Goal: Transaction & Acquisition: Purchase product/service

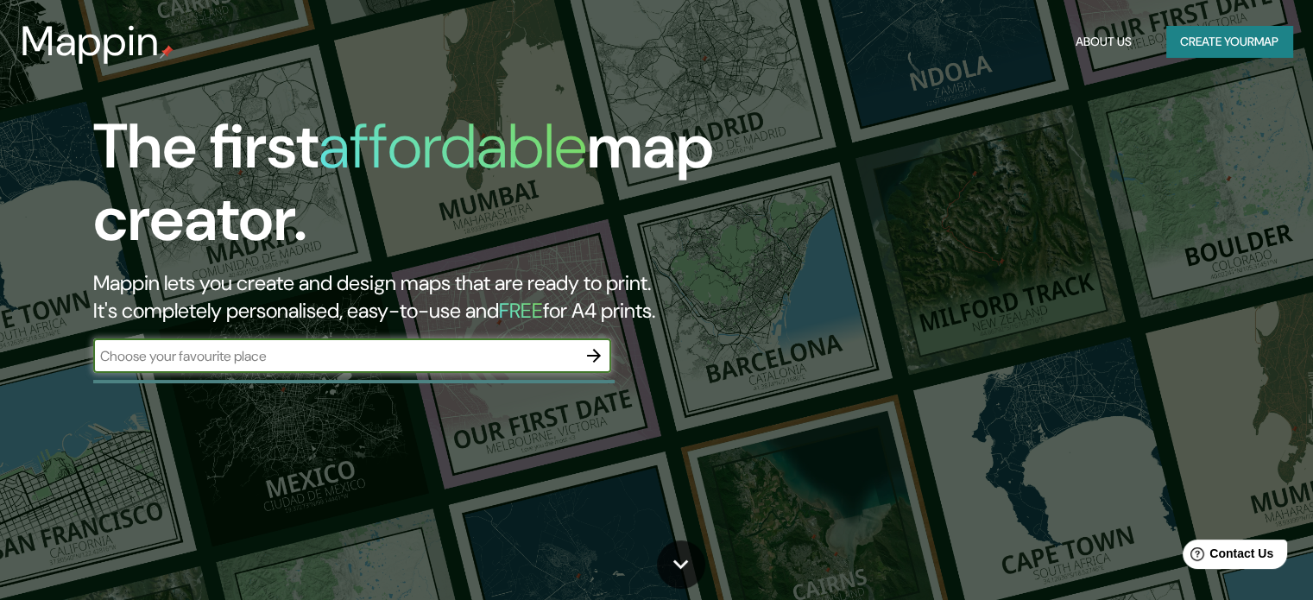
click at [488, 342] on div "​" at bounding box center [352, 355] width 518 height 35
type input "[GEOGRAPHIC_DATA]"
click at [595, 359] on icon "button" at bounding box center [594, 356] width 14 height 14
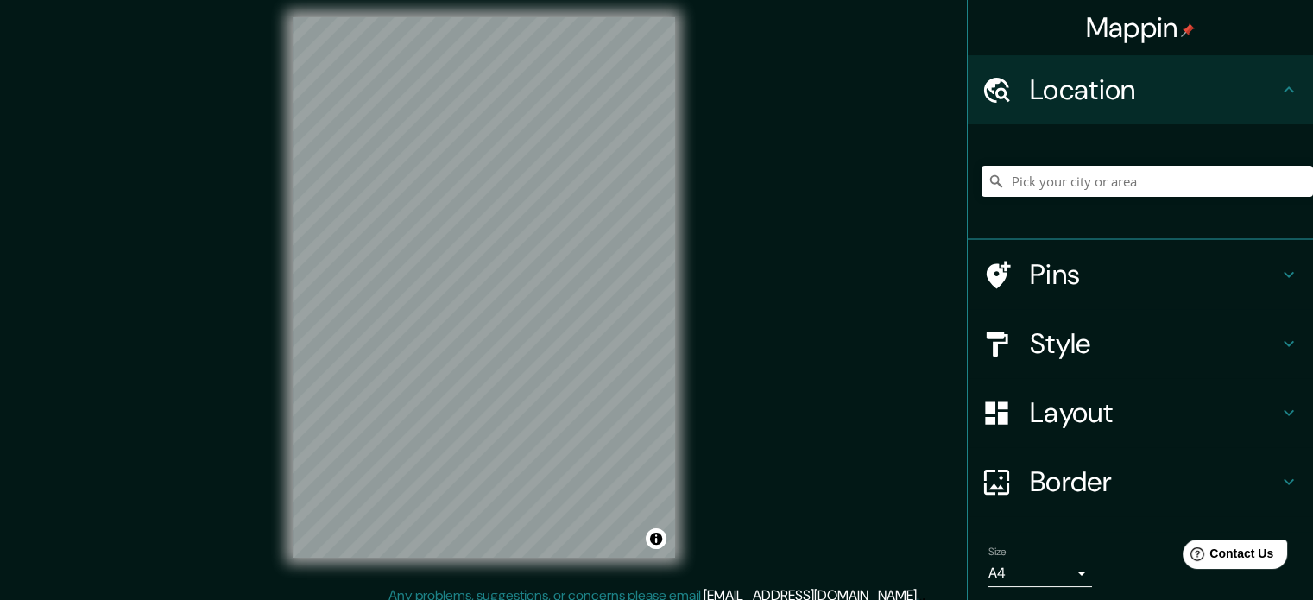
scroll to position [20, 0]
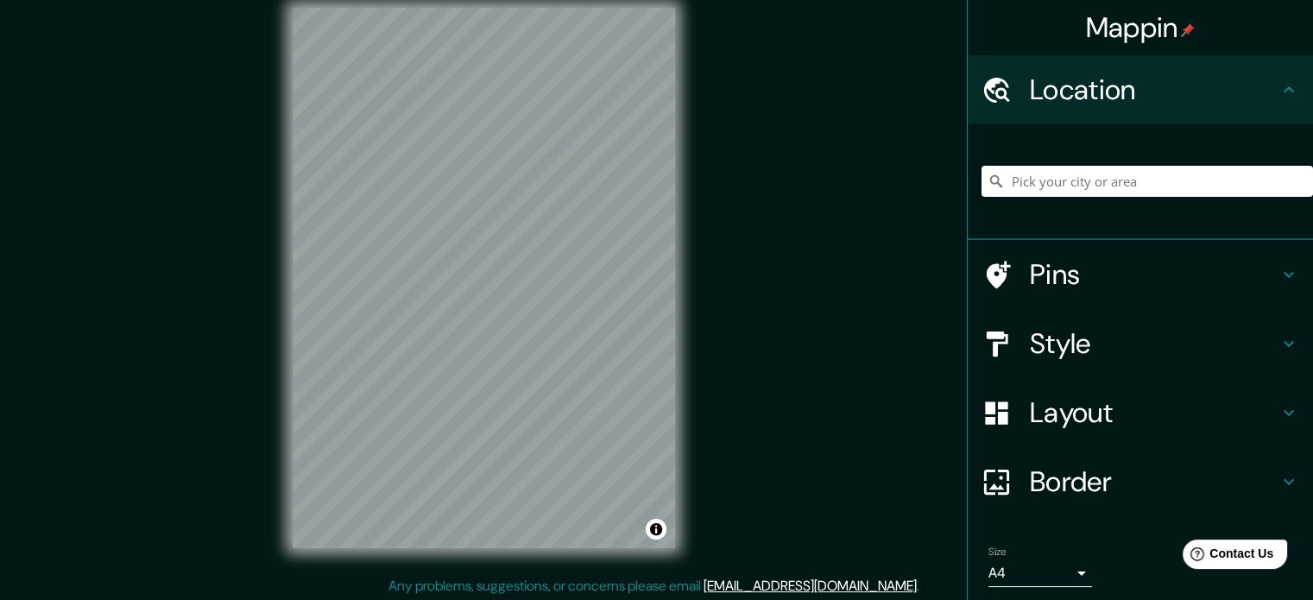
click at [1057, 258] on h4 "Pins" at bounding box center [1154, 274] width 249 height 35
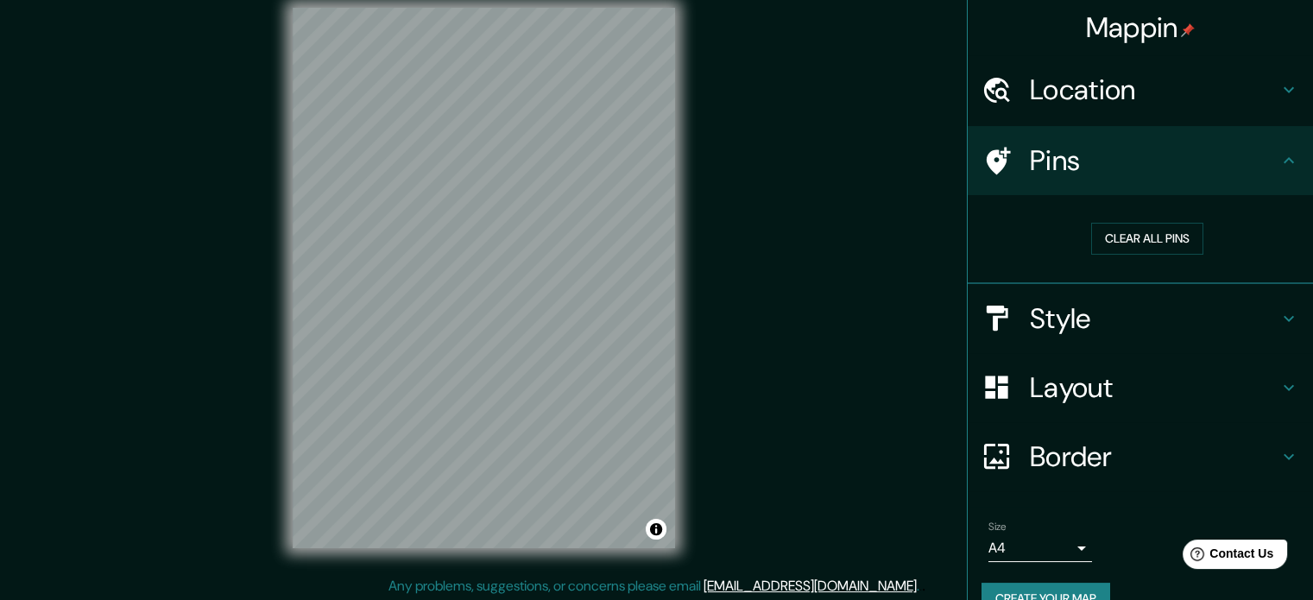
click at [1073, 303] on h4 "Style" at bounding box center [1154, 318] width 249 height 35
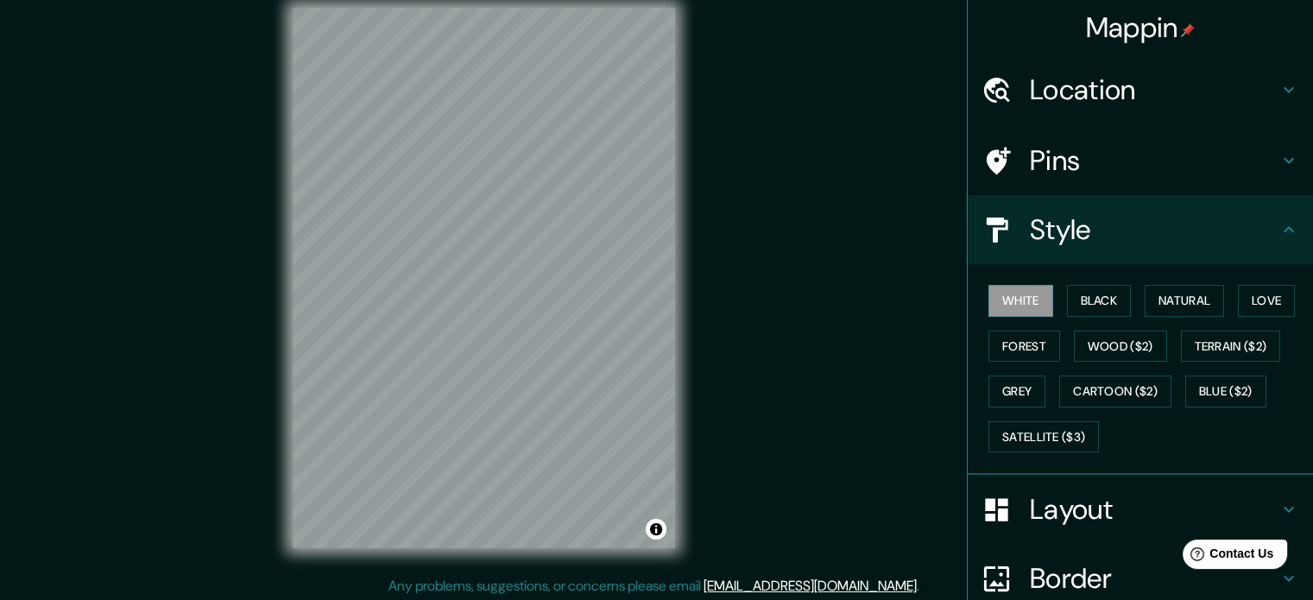
click at [1109, 166] on h4 "Pins" at bounding box center [1154, 160] width 249 height 35
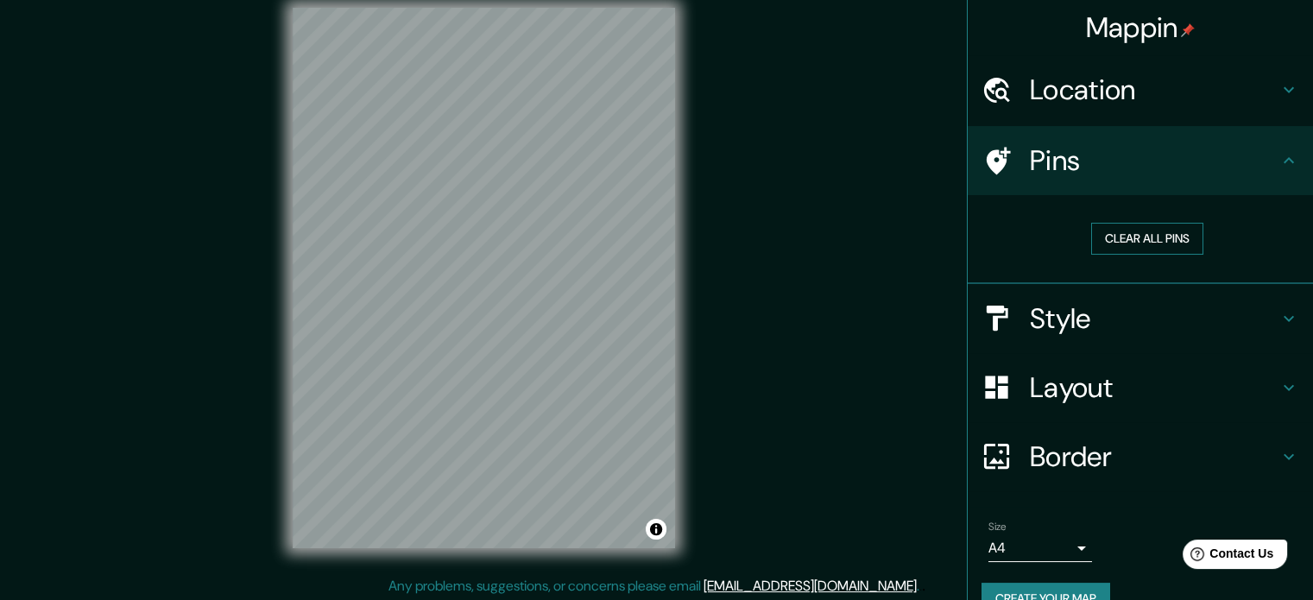
click at [1119, 241] on button "Clear all pins" at bounding box center [1147, 239] width 112 height 32
click at [1112, 236] on button "Clear all pins" at bounding box center [1147, 239] width 112 height 32
click at [1106, 238] on button "Clear all pins" at bounding box center [1147, 239] width 112 height 32
click at [1039, 154] on h4 "Pins" at bounding box center [1154, 160] width 249 height 35
click at [1036, 158] on h4 "Pins" at bounding box center [1154, 160] width 249 height 35
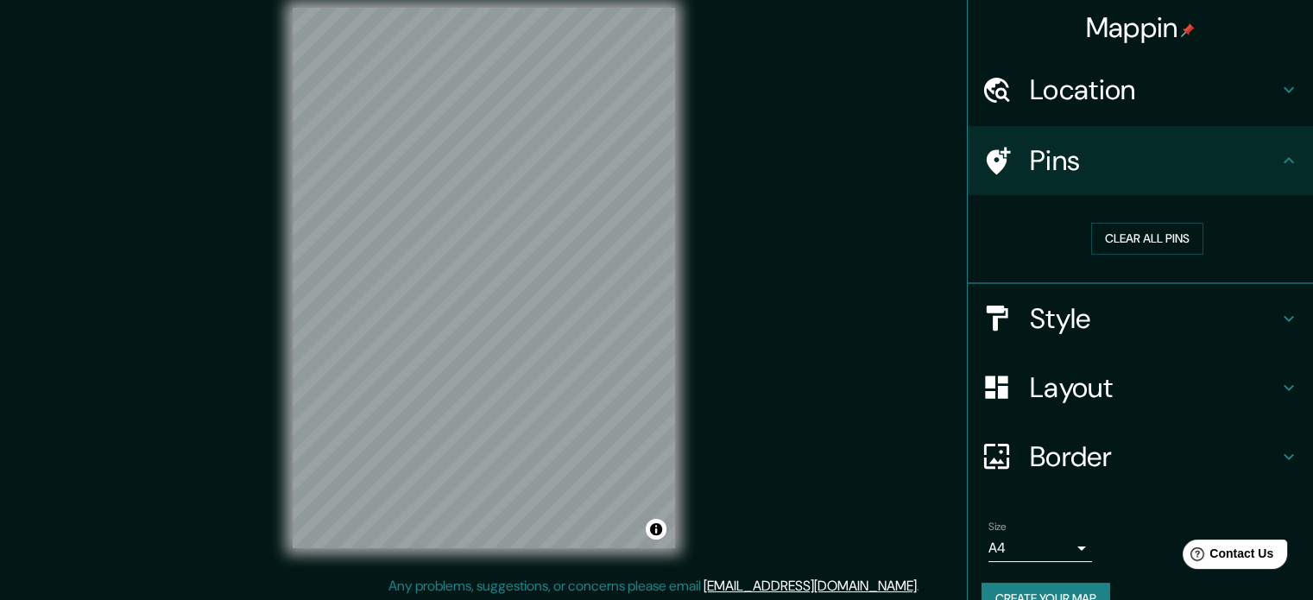
click at [1036, 158] on h4 "Pins" at bounding box center [1154, 160] width 249 height 35
click at [1016, 331] on div "Style" at bounding box center [1139, 318] width 345 height 69
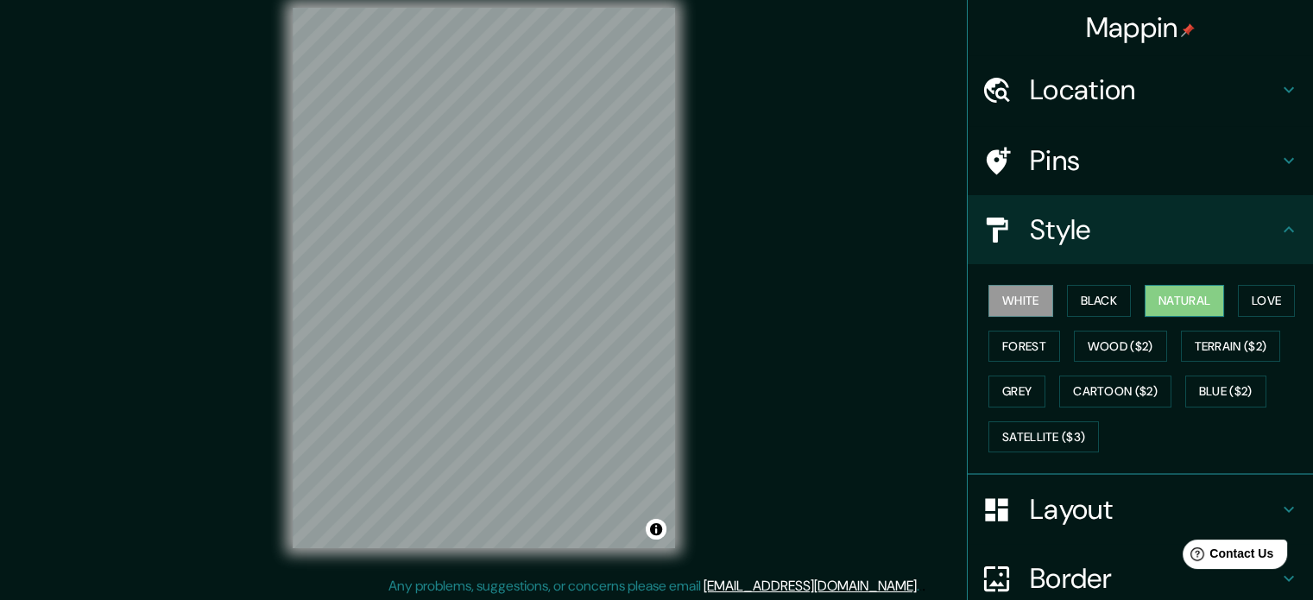
click at [1213, 303] on button "Natural" at bounding box center [1183, 301] width 79 height 32
click at [1243, 302] on button "Love" at bounding box center [1266, 301] width 57 height 32
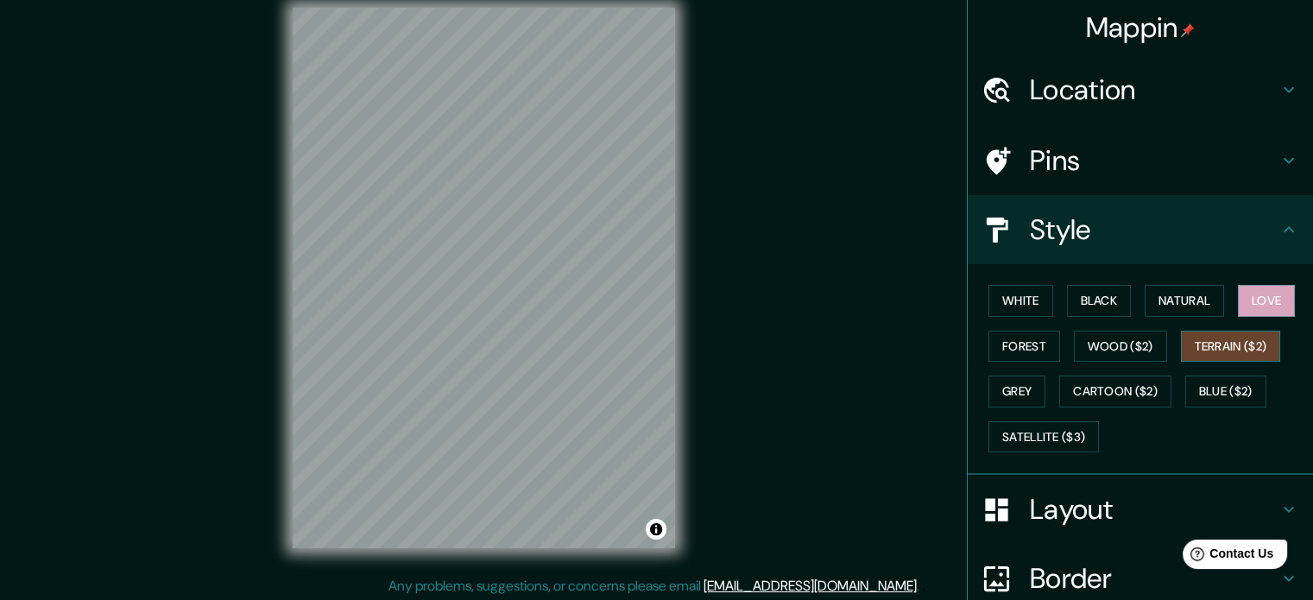
click at [1196, 340] on button "Terrain ($2)" at bounding box center [1231, 347] width 100 height 32
click at [1124, 348] on button "Wood ($2)" at bounding box center [1120, 347] width 93 height 32
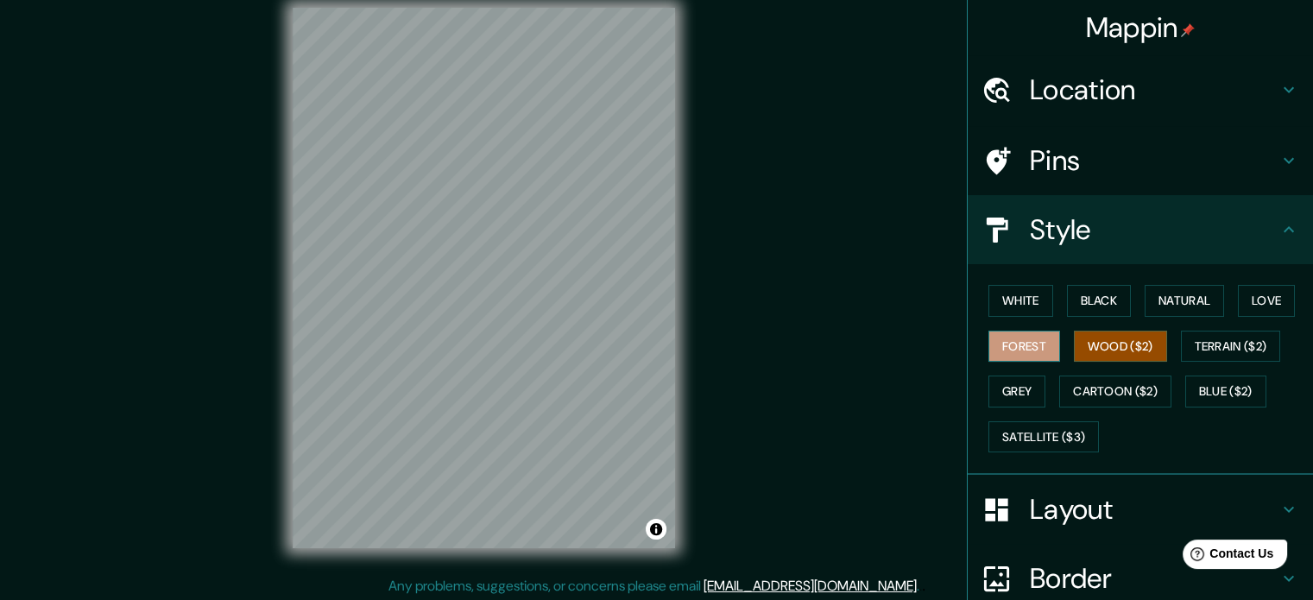
click at [1041, 354] on button "Forest" at bounding box center [1024, 347] width 72 height 32
click at [1017, 381] on button "Grey" at bounding box center [1016, 391] width 57 height 32
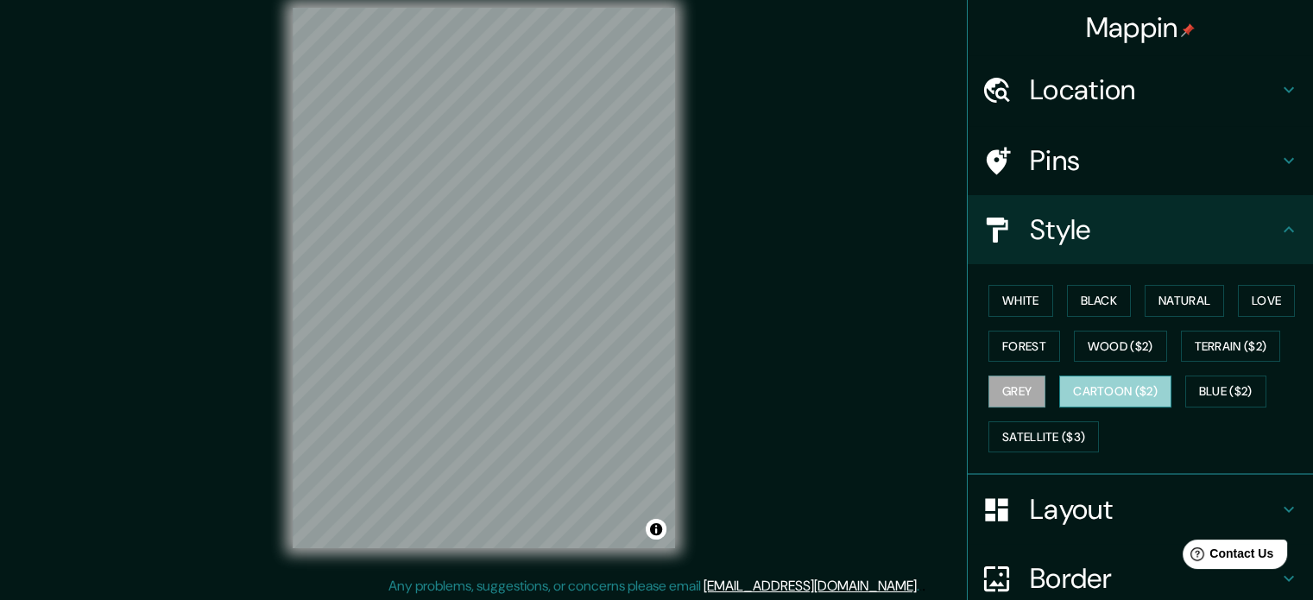
click at [1099, 396] on button "Cartoon ($2)" at bounding box center [1115, 391] width 112 height 32
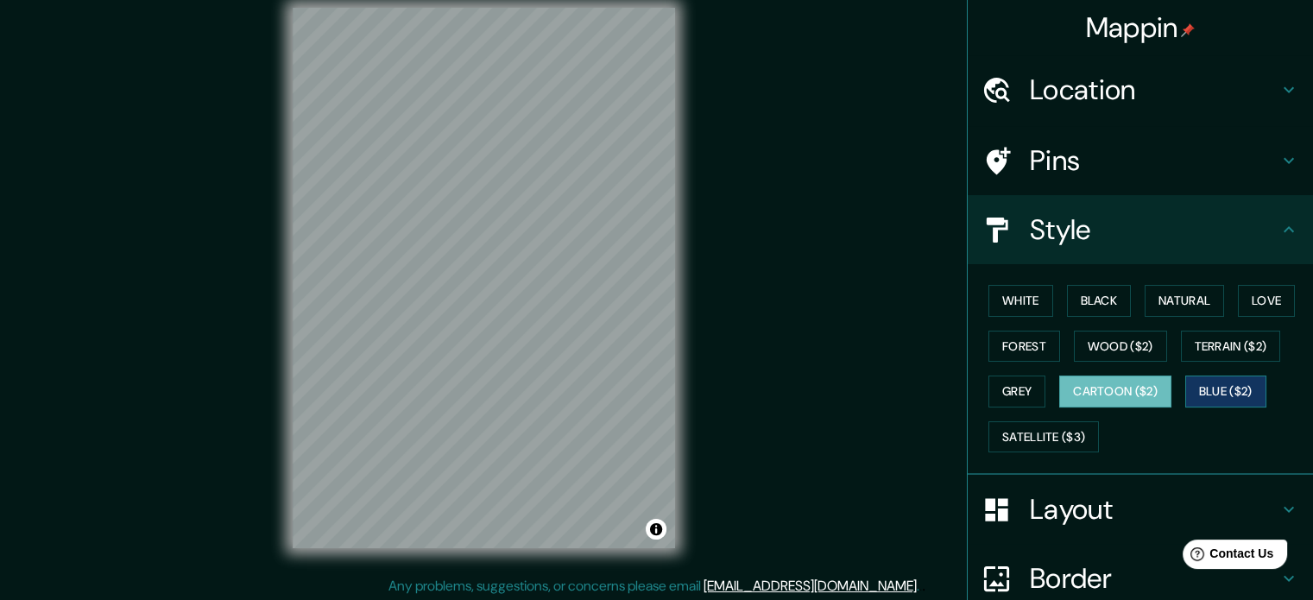
click at [1207, 379] on button "Blue ($2)" at bounding box center [1225, 391] width 81 height 32
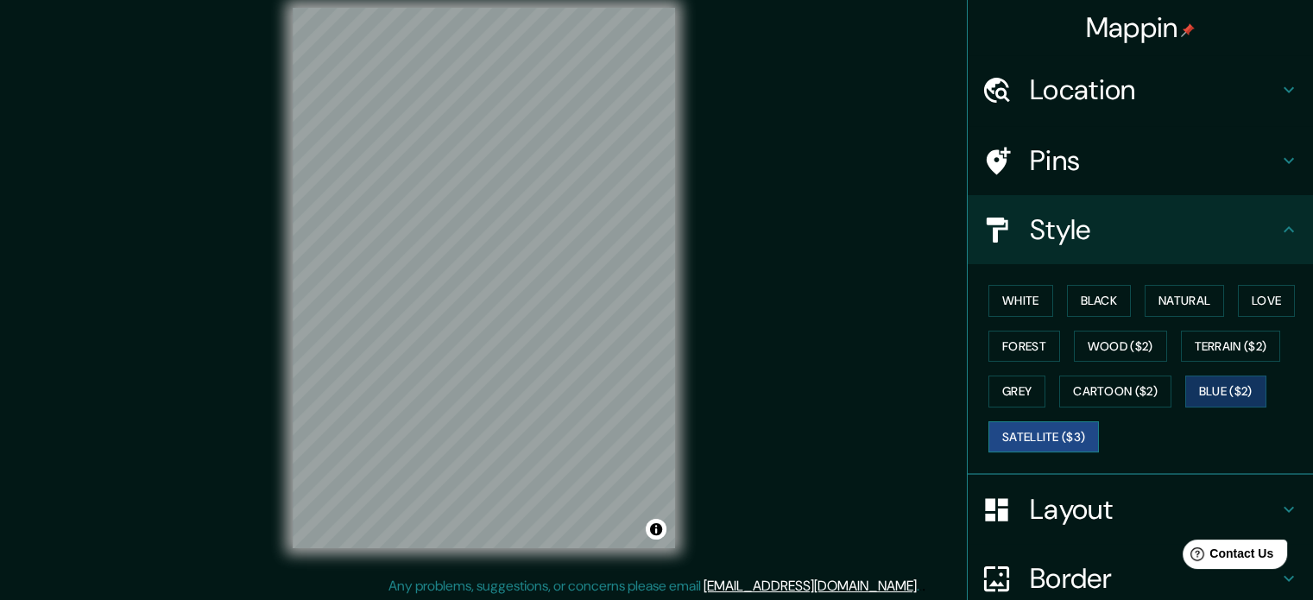
click at [1044, 432] on button "Satellite ($3)" at bounding box center [1043, 437] width 110 height 32
click at [1004, 287] on button "White" at bounding box center [1020, 301] width 65 height 32
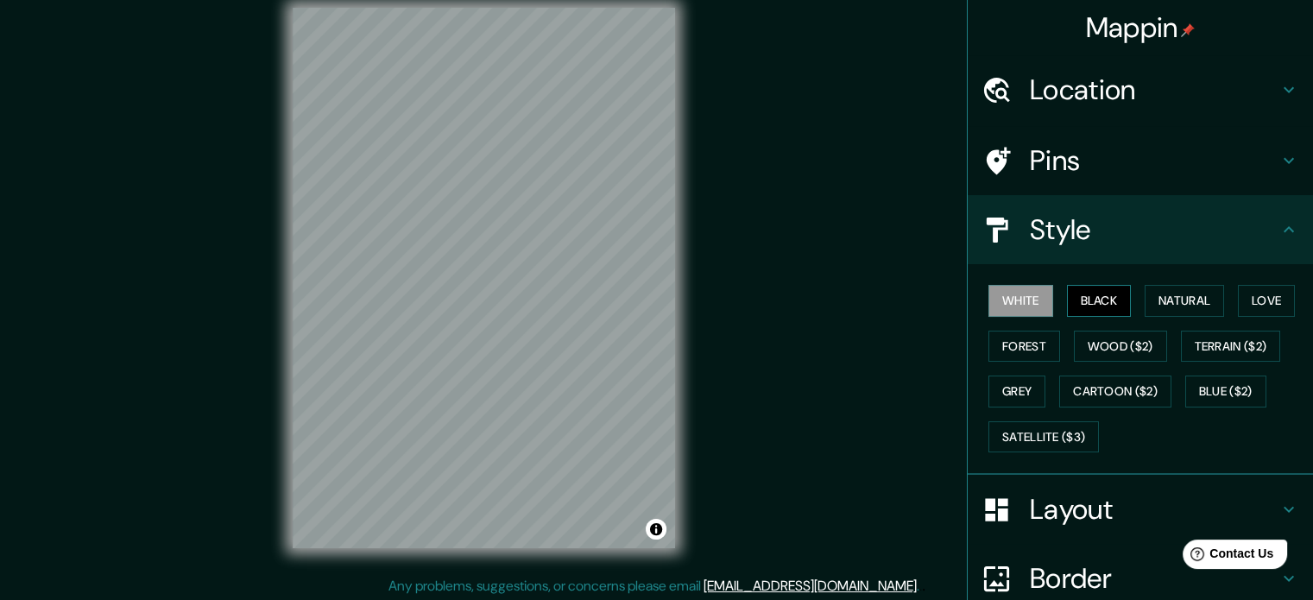
click at [1087, 306] on button "Black" at bounding box center [1099, 301] width 65 height 32
click at [1146, 305] on button "Natural" at bounding box center [1183, 301] width 79 height 32
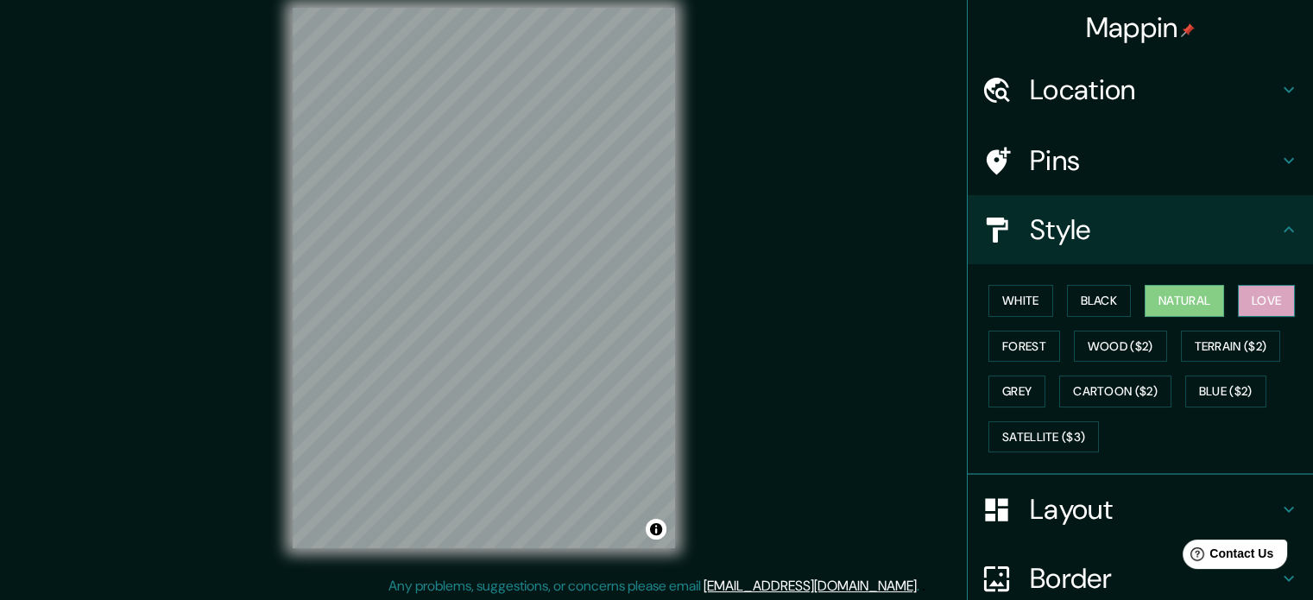
click at [1242, 296] on button "Love" at bounding box center [1266, 301] width 57 height 32
click at [1001, 340] on button "Forest" at bounding box center [1024, 347] width 72 height 32
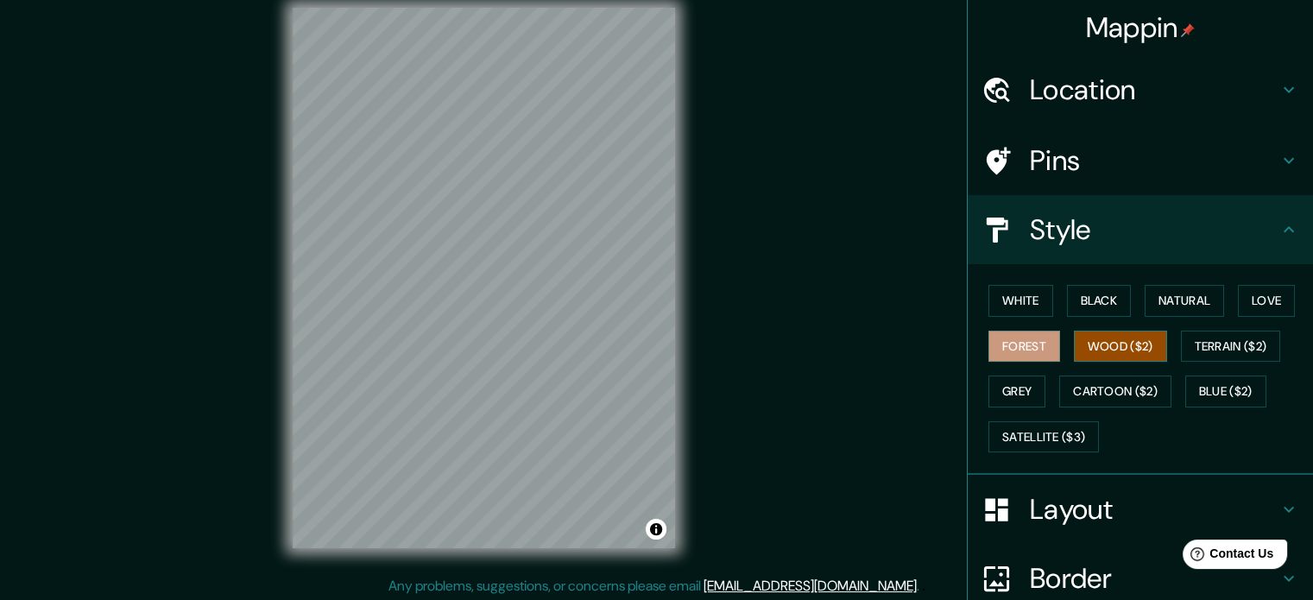
click at [1105, 355] on button "Wood ($2)" at bounding box center [1120, 347] width 93 height 32
click at [1212, 355] on button "Terrain ($2)" at bounding box center [1231, 347] width 100 height 32
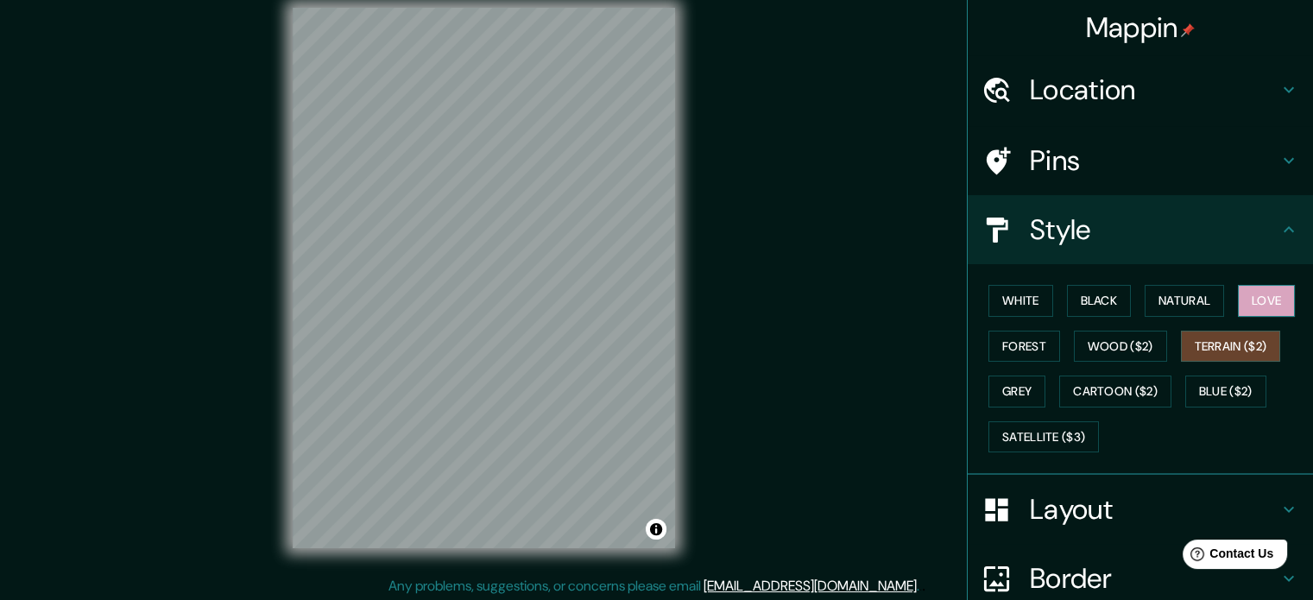
click at [1253, 292] on button "Love" at bounding box center [1266, 301] width 57 height 32
click at [1247, 309] on button "Love" at bounding box center [1266, 301] width 57 height 32
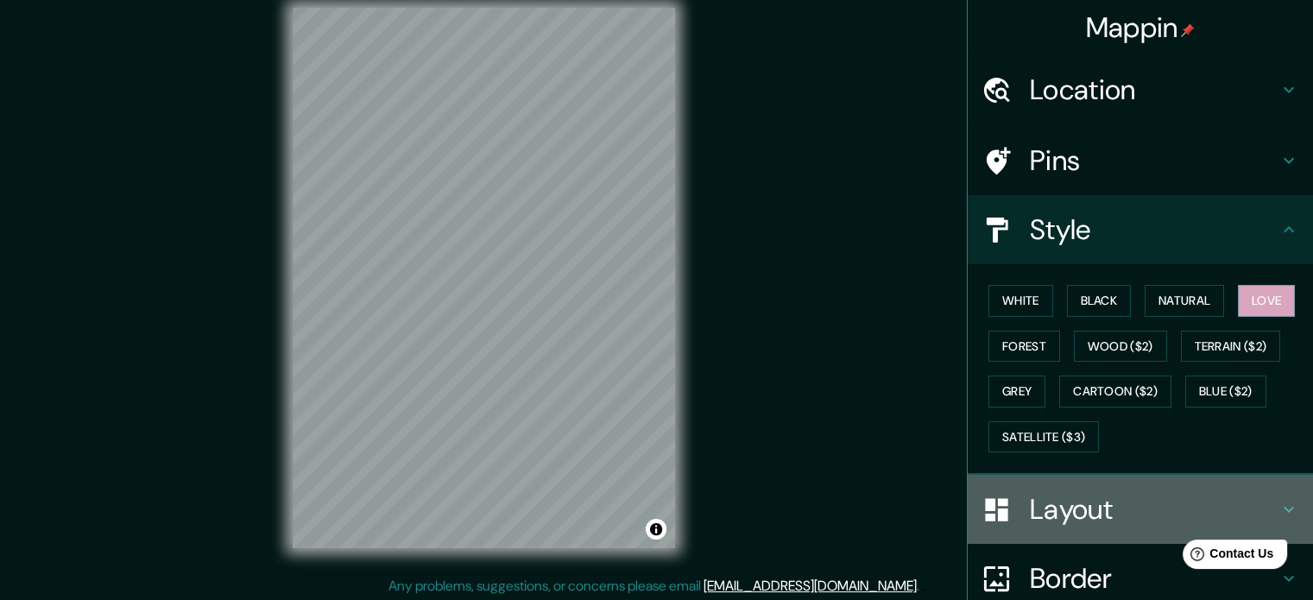
click at [1073, 494] on h4 "Layout" at bounding box center [1154, 509] width 249 height 35
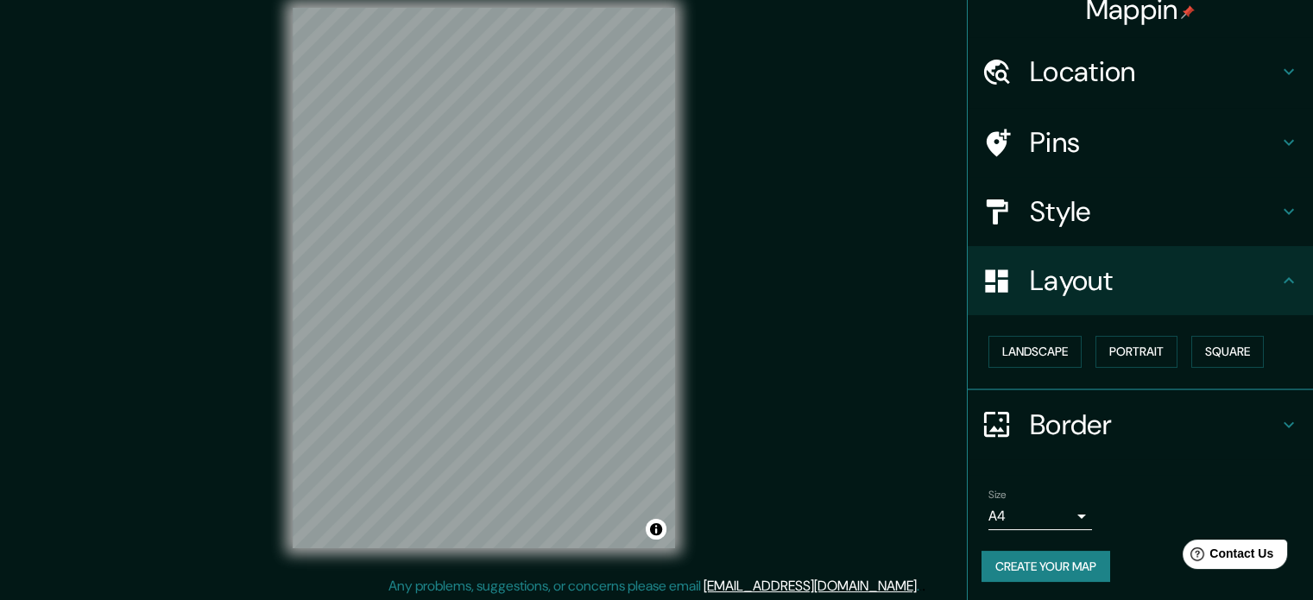
scroll to position [19, 0]
click at [1063, 514] on body "Mappin Location Pins Style Layout Landscape Portrait Square Border Choose a bor…" at bounding box center [656, 280] width 1313 height 600
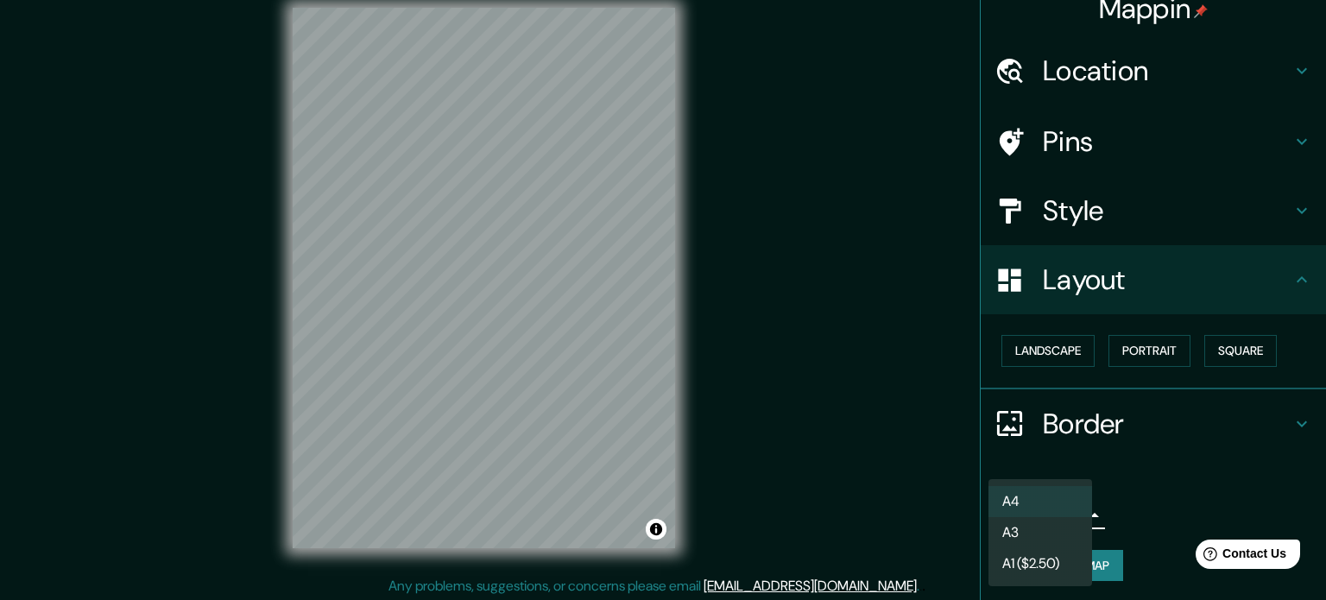
click at [1062, 532] on li "A3" at bounding box center [1040, 532] width 104 height 31
type input "a4"
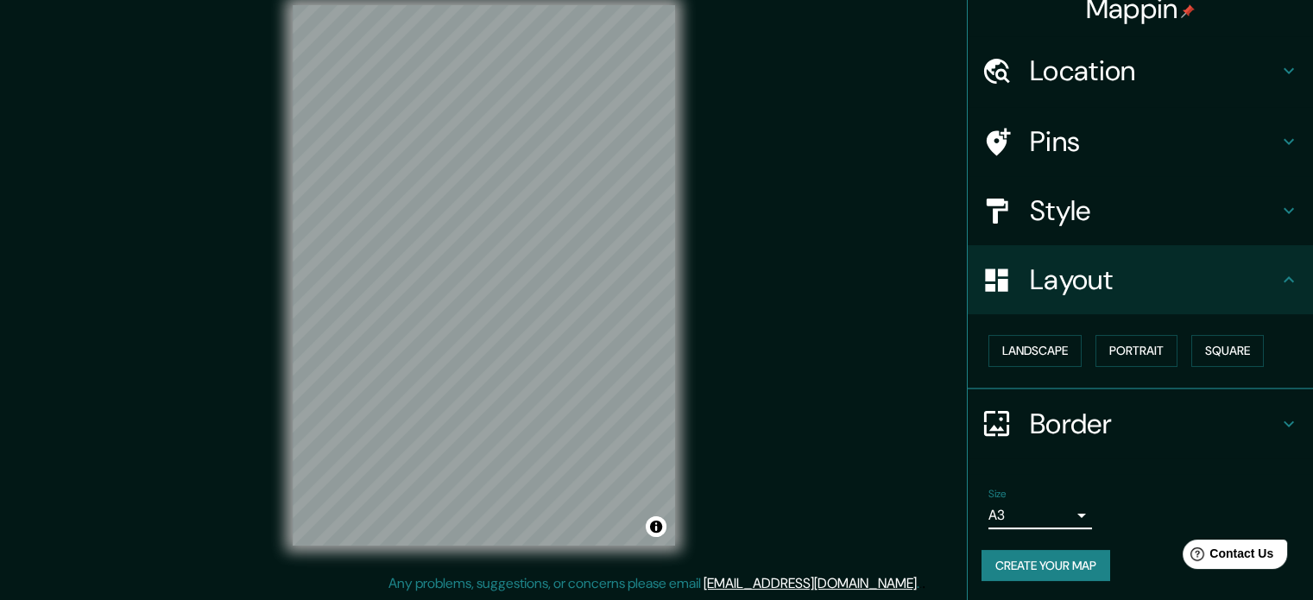
click at [1043, 193] on h4 "Style" at bounding box center [1154, 210] width 249 height 35
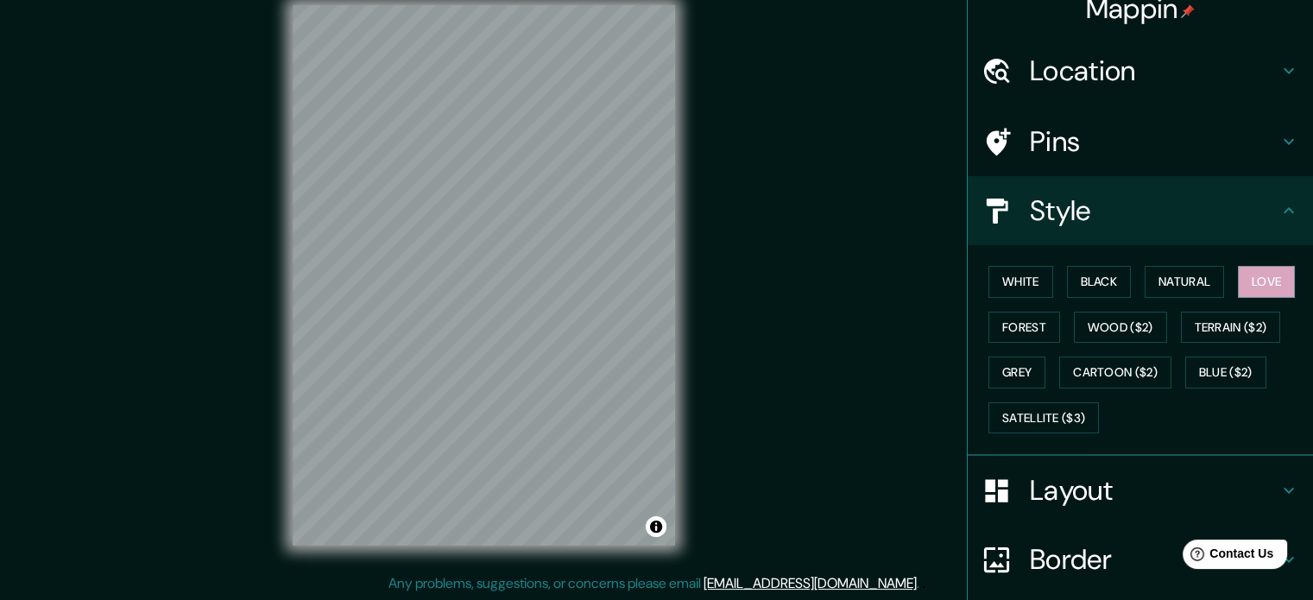
scroll to position [0, 0]
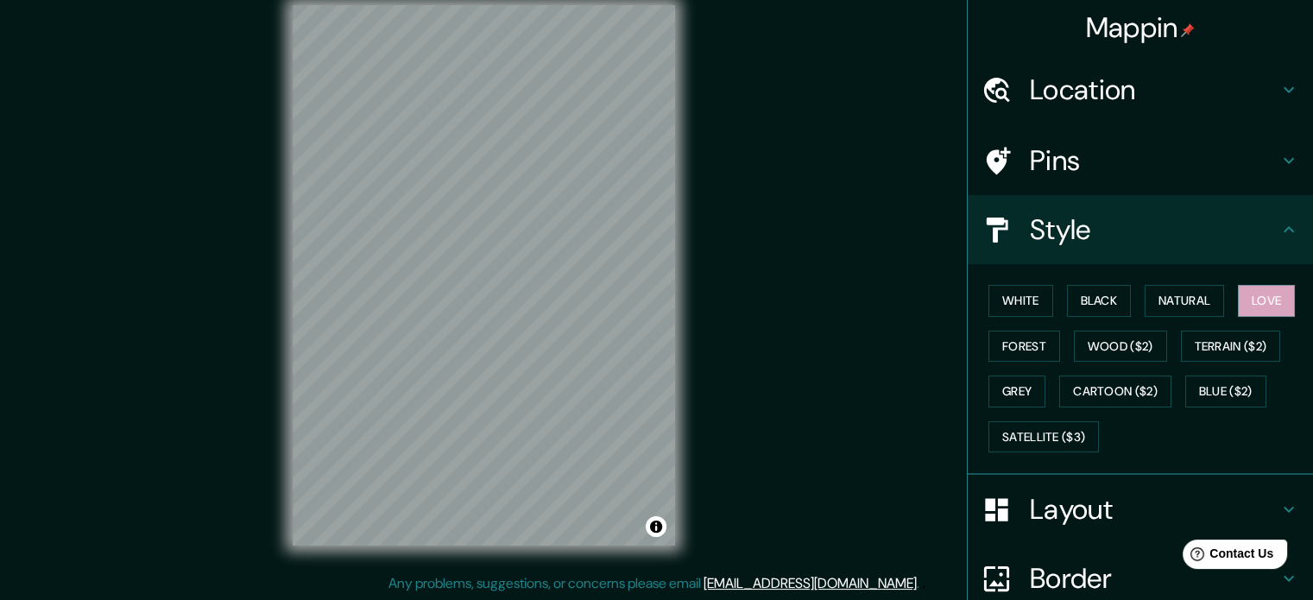
click at [1093, 99] on h4 "Location" at bounding box center [1154, 89] width 249 height 35
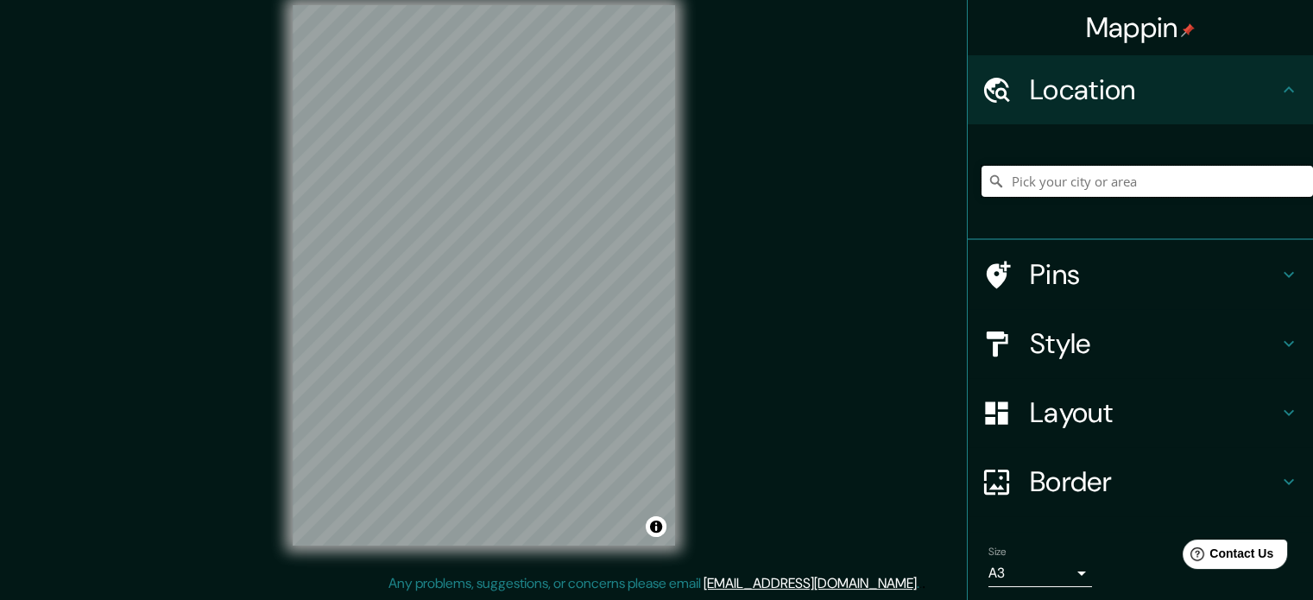
click at [1086, 186] on input "Pick your city or area" at bounding box center [1146, 181] width 331 height 31
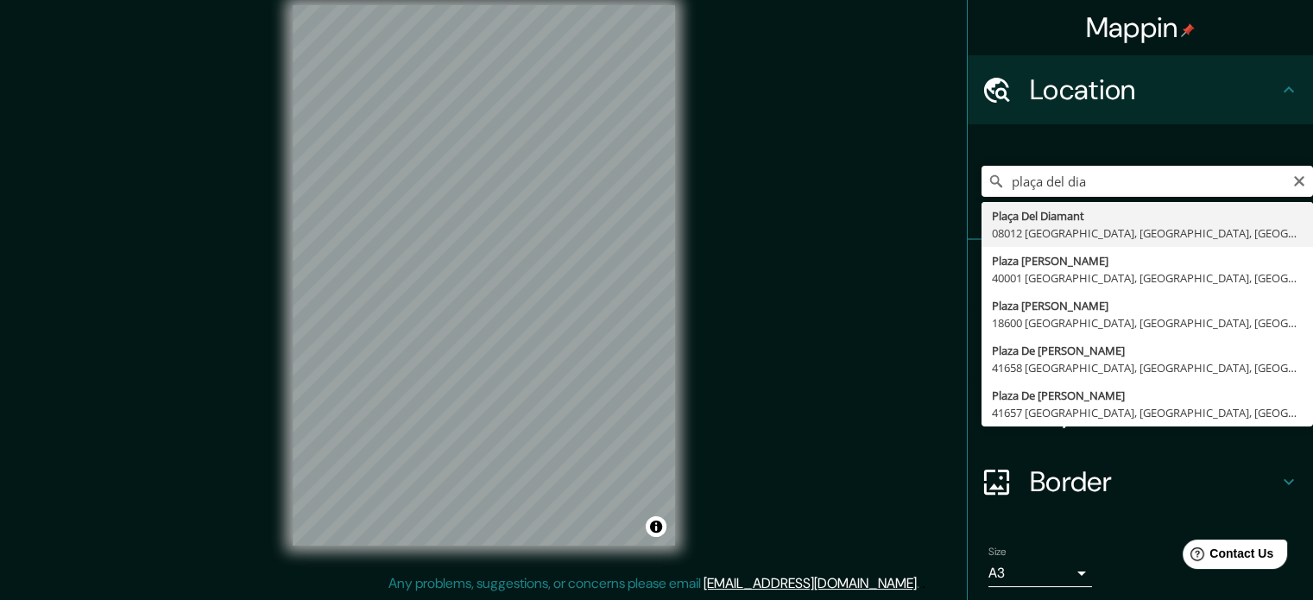
type input "Plaça Del Diamant, 08012 [GEOGRAPHIC_DATA], [GEOGRAPHIC_DATA], [GEOGRAPHIC_DATA]"
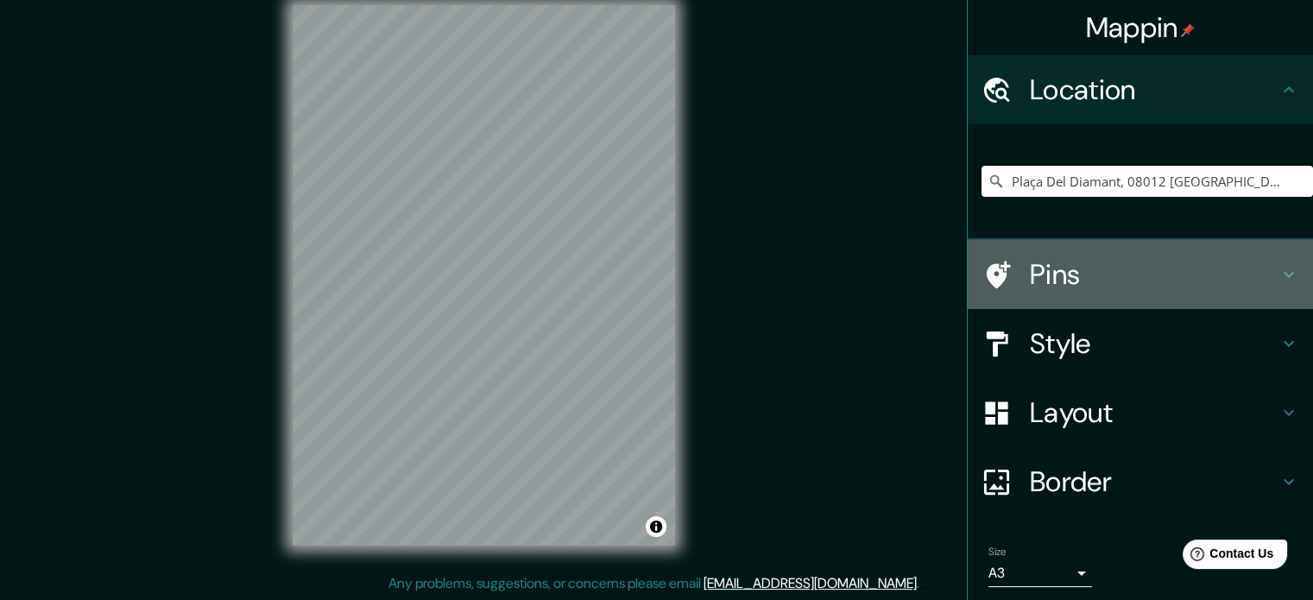
click at [1070, 275] on h4 "Pins" at bounding box center [1154, 274] width 249 height 35
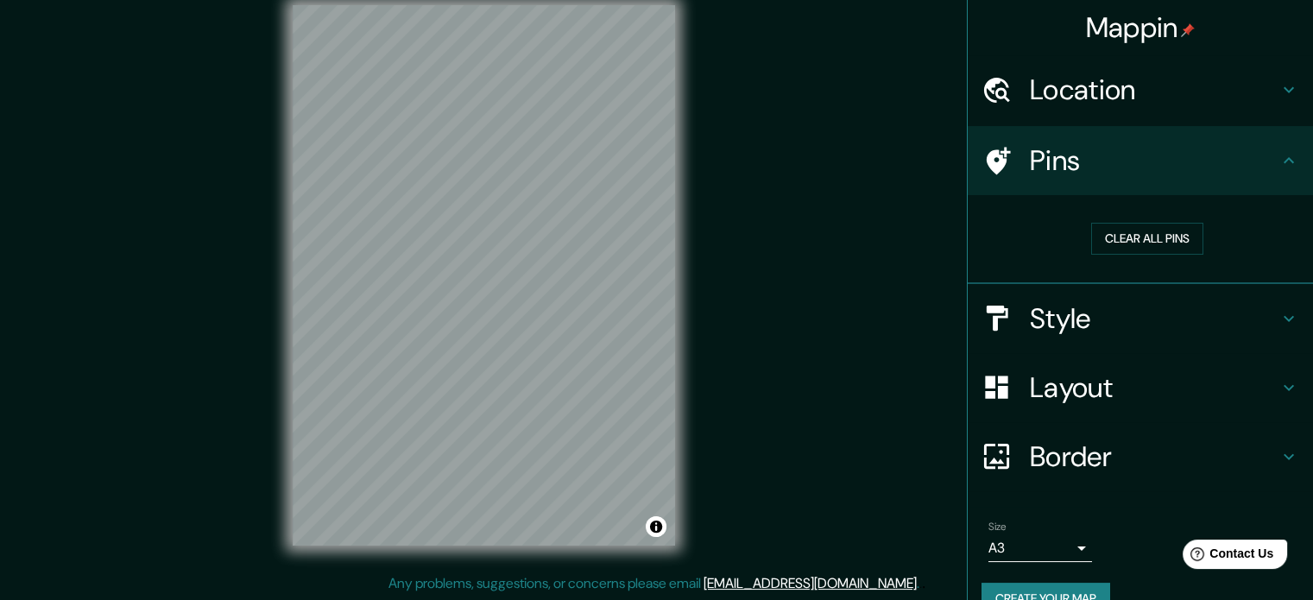
click at [991, 154] on icon at bounding box center [998, 161] width 24 height 28
click at [1091, 242] on button "Clear all pins" at bounding box center [1147, 239] width 112 height 32
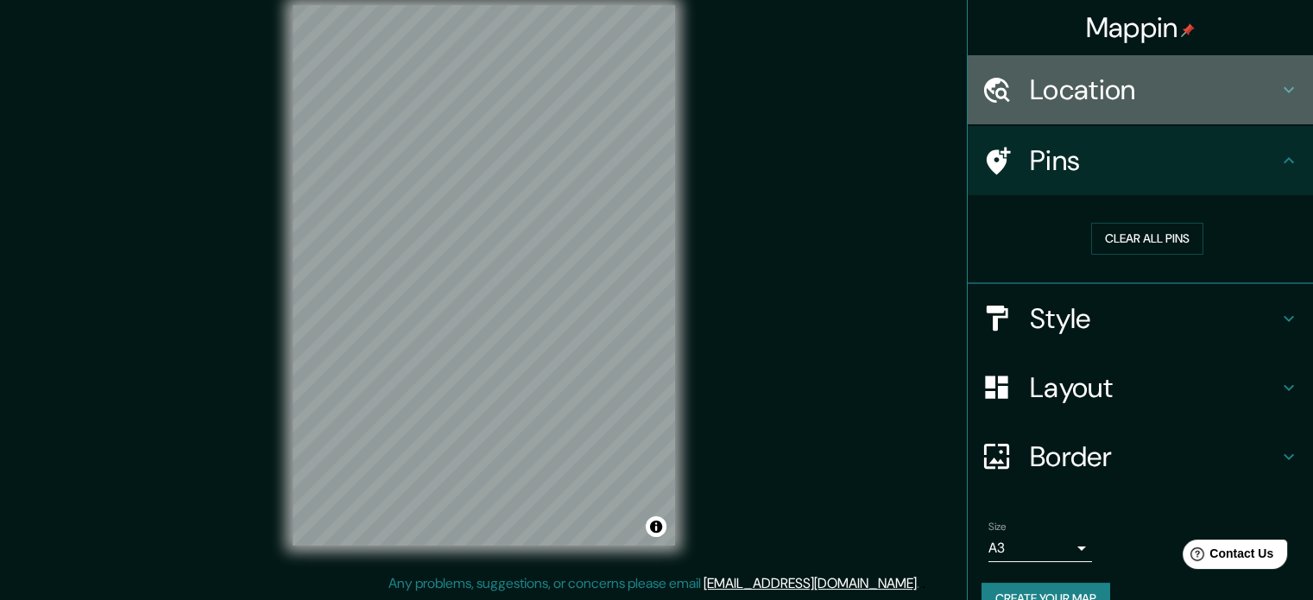
click at [1111, 95] on h4 "Location" at bounding box center [1154, 89] width 249 height 35
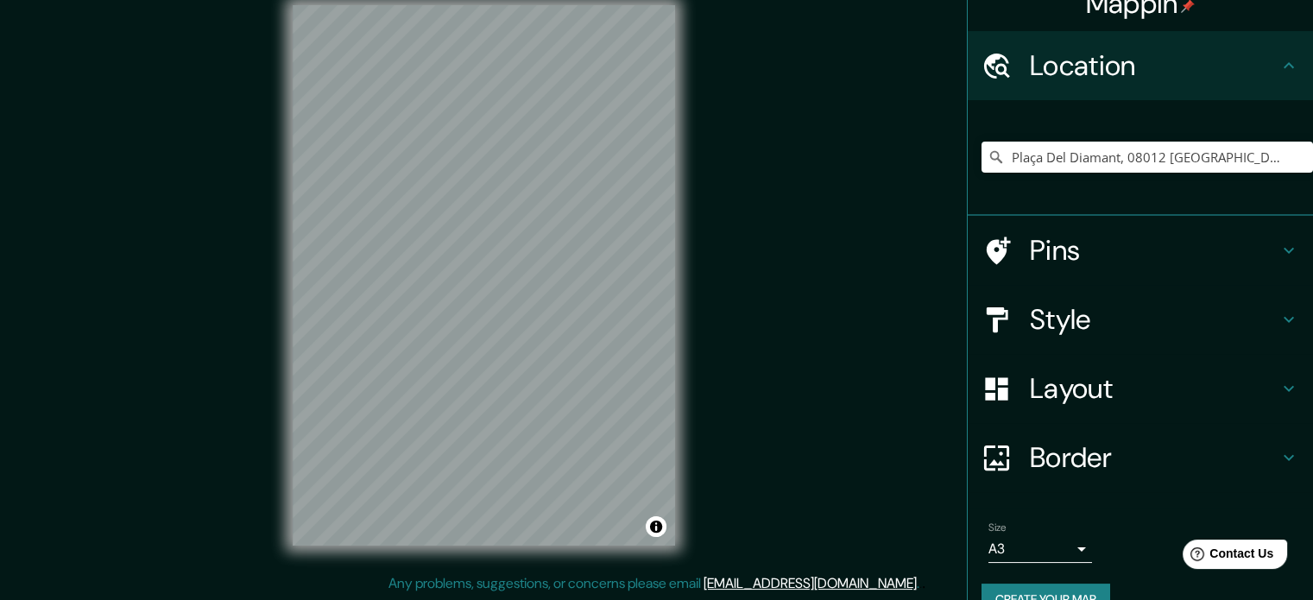
scroll to position [59, 0]
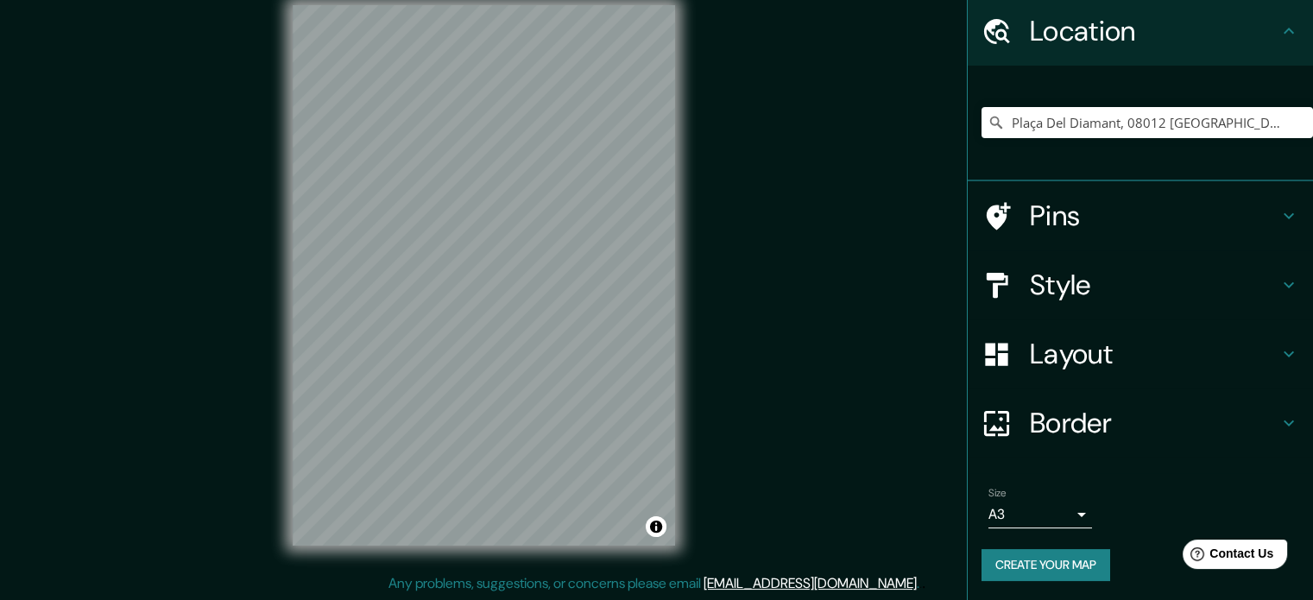
click at [1081, 295] on h4 "Style" at bounding box center [1154, 285] width 249 height 35
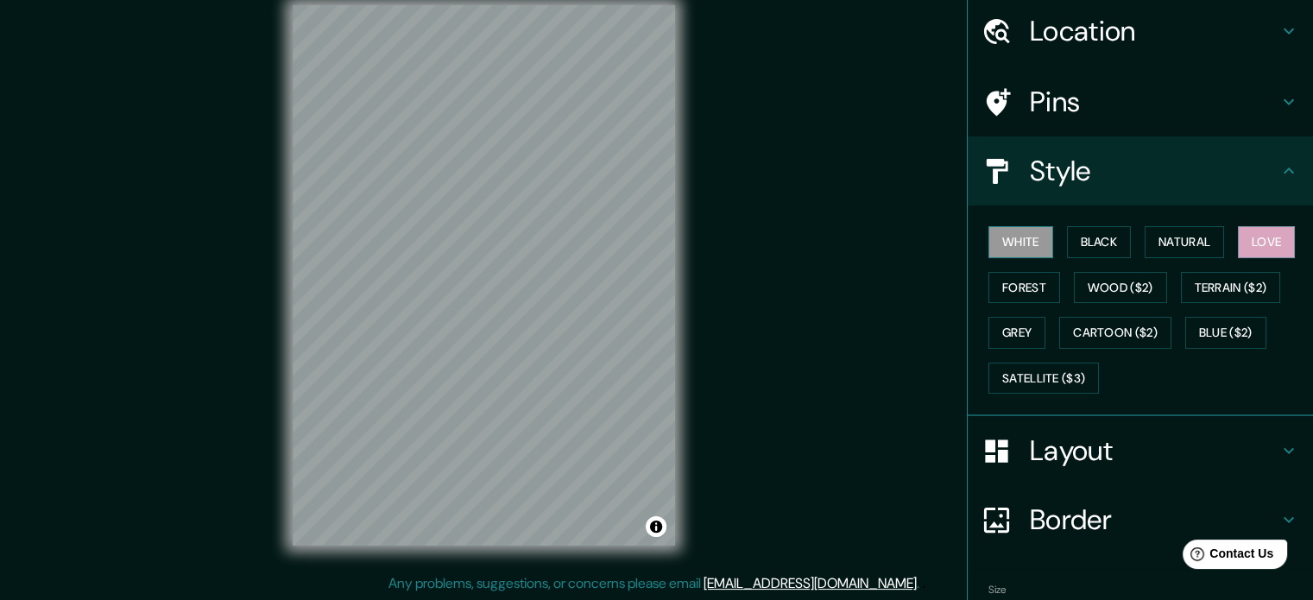
click at [1031, 240] on button "White" at bounding box center [1020, 242] width 65 height 32
click at [1073, 239] on button "Black" at bounding box center [1099, 242] width 65 height 32
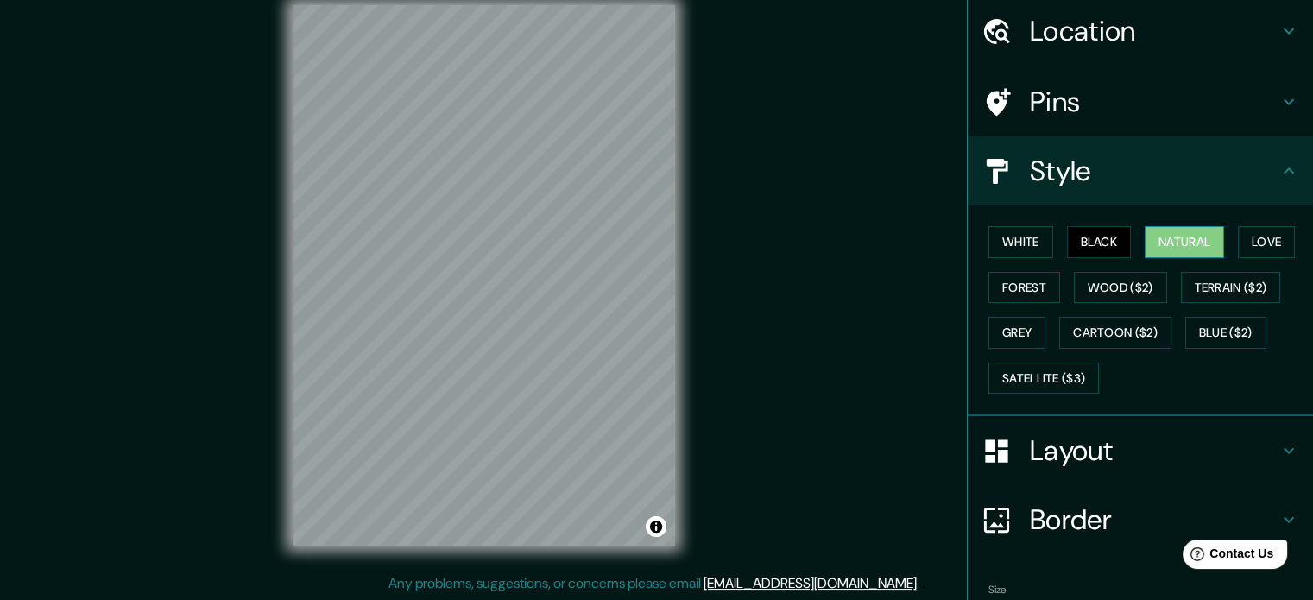
click at [1168, 247] on button "Natural" at bounding box center [1183, 242] width 79 height 32
click at [1247, 236] on button "Love" at bounding box center [1266, 242] width 57 height 32
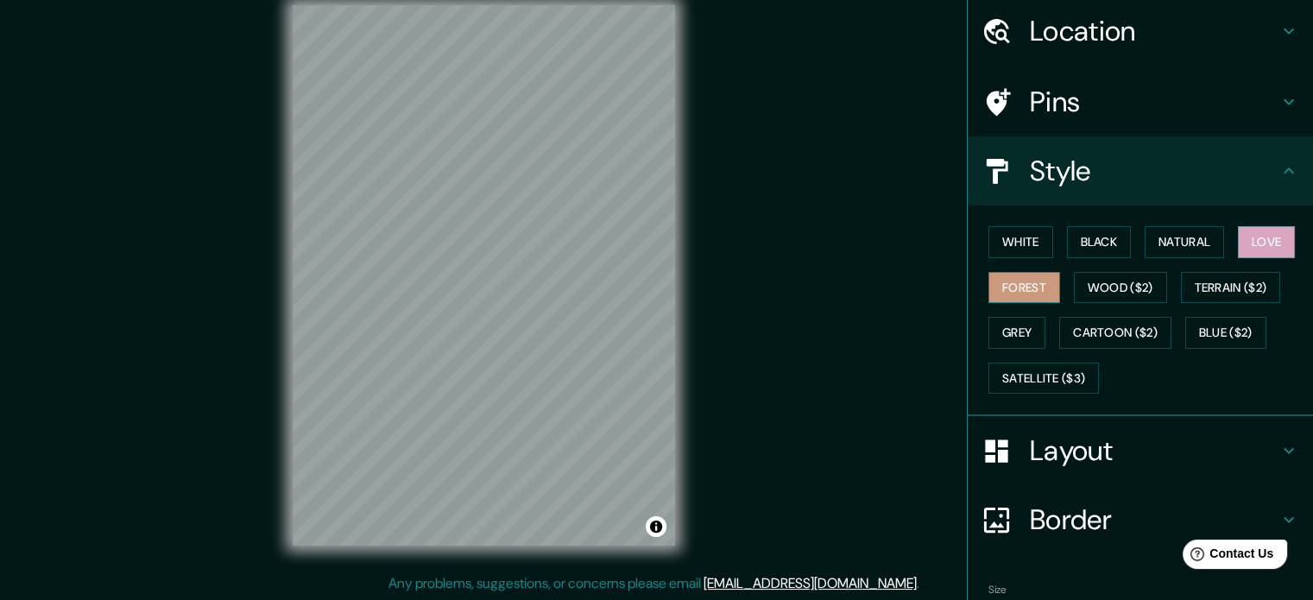
click at [1037, 290] on button "Forest" at bounding box center [1024, 288] width 72 height 32
